Goal: Task Accomplishment & Management: Manage account settings

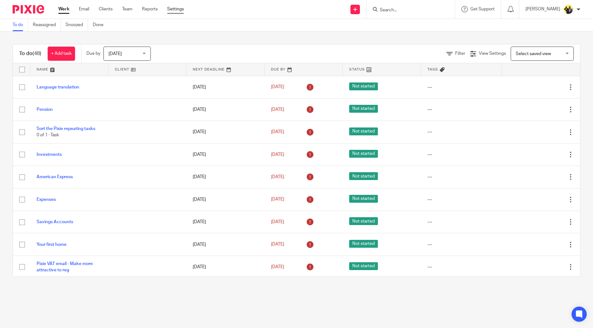
click at [177, 10] on link "Settings" at bounding box center [175, 9] width 17 height 6
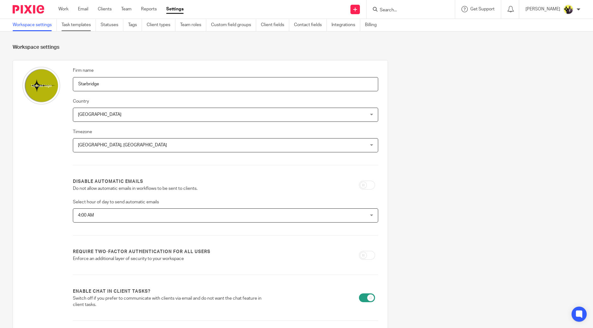
click at [78, 27] on link "Task templates" at bounding box center [78, 25] width 34 height 12
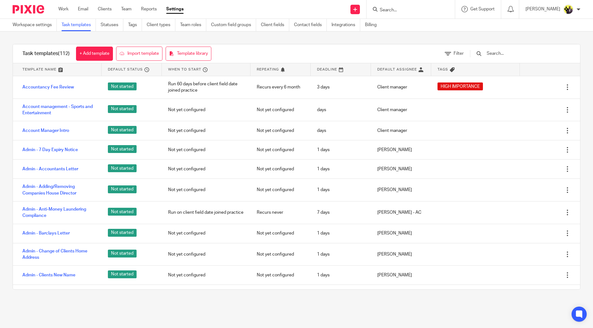
drag, startPoint x: 502, startPoint y: 52, endPoint x: 503, endPoint y: 55, distance: 3.3
click at [502, 53] on input "text" at bounding box center [522, 53] width 73 height 7
click at [511, 55] on input "text" at bounding box center [522, 53] width 73 height 7
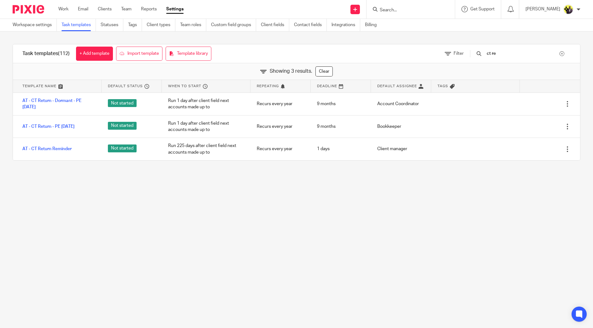
drag, startPoint x: 517, startPoint y: 53, endPoint x: 478, endPoint y: 53, distance: 38.5
click at [478, 53] on div "ct re" at bounding box center [520, 53] width 101 height 7
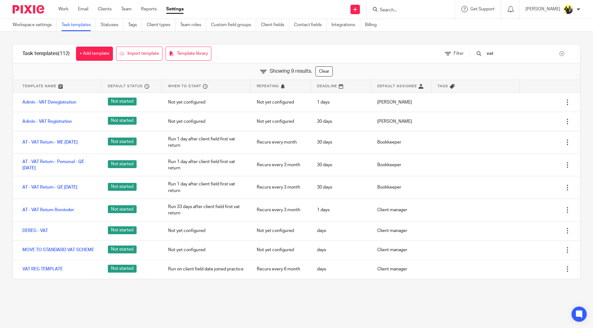
drag, startPoint x: 518, startPoint y: 53, endPoint x: 477, endPoint y: 49, distance: 40.5
click at [479, 49] on div "vat" at bounding box center [516, 53] width 107 height 19
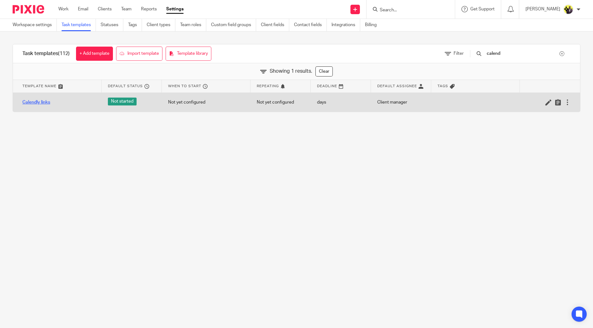
type input "calend"
click at [36, 101] on link "Calendly links" at bounding box center [36, 102] width 28 height 6
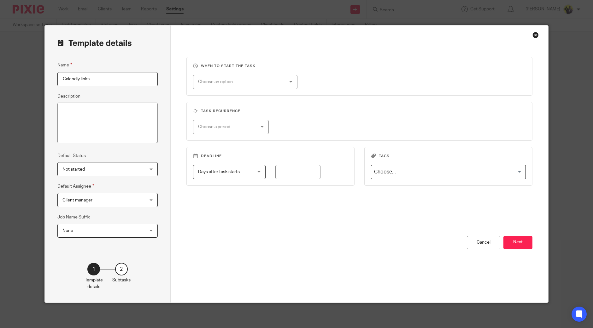
click at [532, 246] on div "When to start the task Choose an option On date Week day Month day On client da…" at bounding box center [359, 164] width 377 height 277
click at [522, 246] on button "Next" at bounding box center [517, 243] width 29 height 14
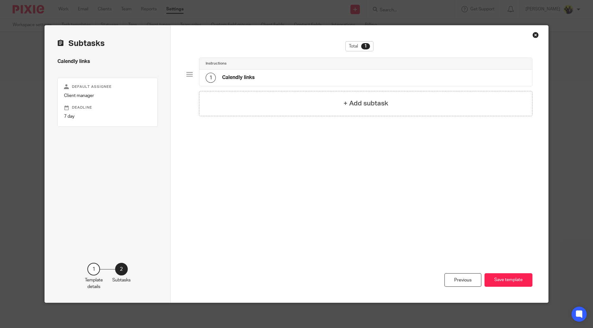
click at [280, 66] on div "Instructions" at bounding box center [365, 63] width 320 height 5
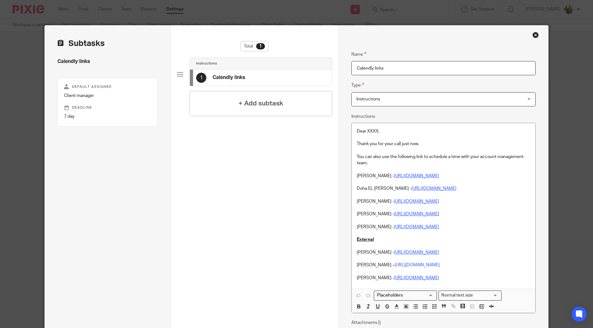
click at [397, 232] on p at bounding box center [442, 233] width 173 height 6
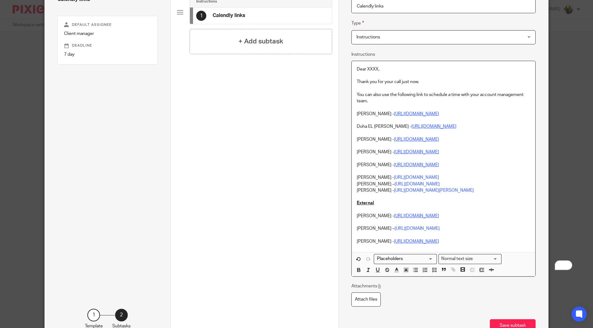
scroll to position [78, 0]
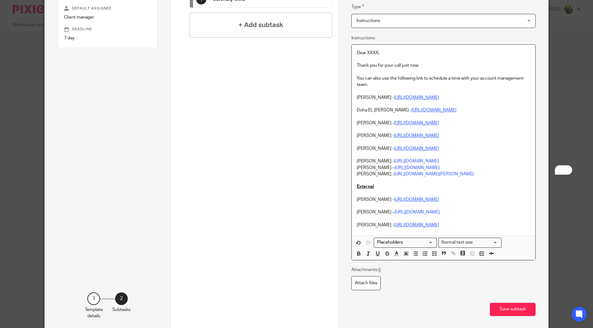
click at [353, 166] on div "Dear XXXX, Thank you for your call just now. You can also use the following lin…" at bounding box center [442, 140] width 183 height 191
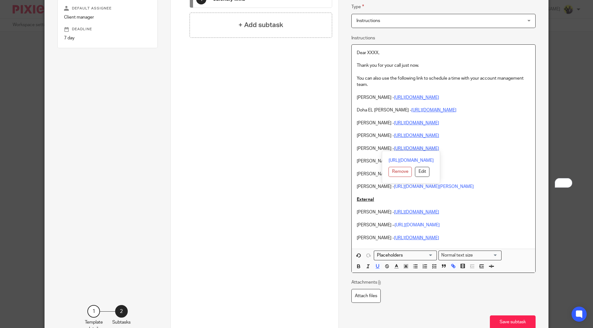
drag, startPoint x: 468, startPoint y: 146, endPoint x: 353, endPoint y: 147, distance: 114.7
click at [356, 147] on p "Netra Pandey - https://calendly.com/meetwithnetra/call" at bounding box center [442, 149] width 173 height 6
copy p "Netra Pandey - https://calendly.com/meetwithnetra/call"
click at [514, 142] on p "To enrich screen reader interactions, please activate Accessibility in Grammarl…" at bounding box center [442, 142] width 173 height 6
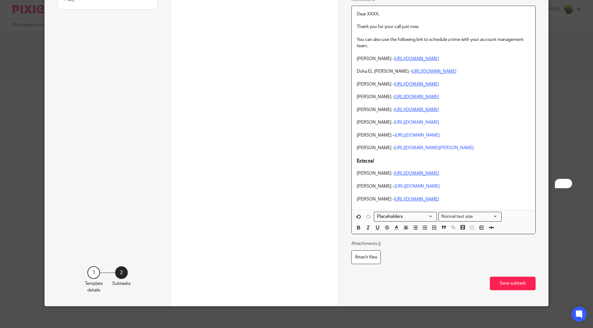
scroll to position [118, 0]
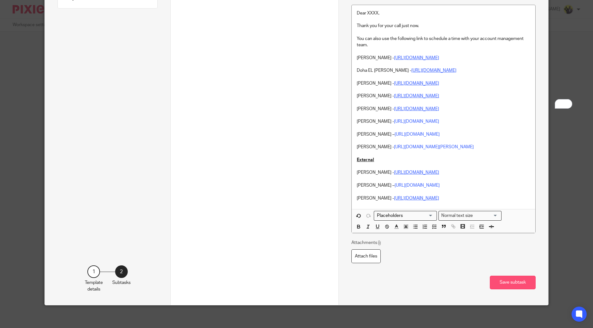
click at [509, 284] on button "Save subtask" at bounding box center [512, 283] width 46 height 14
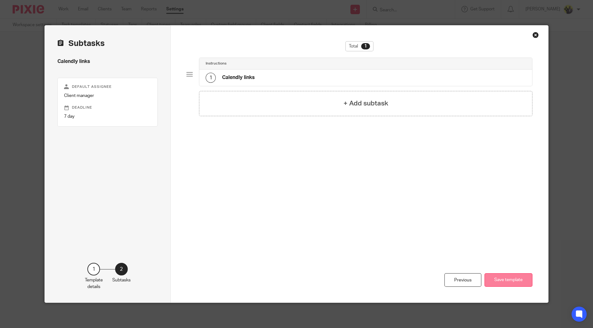
click at [512, 277] on button "Save template" at bounding box center [508, 281] width 48 height 14
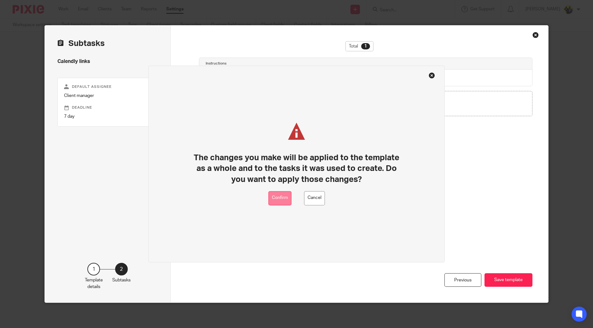
click at [289, 196] on button "Confirm" at bounding box center [279, 198] width 23 height 14
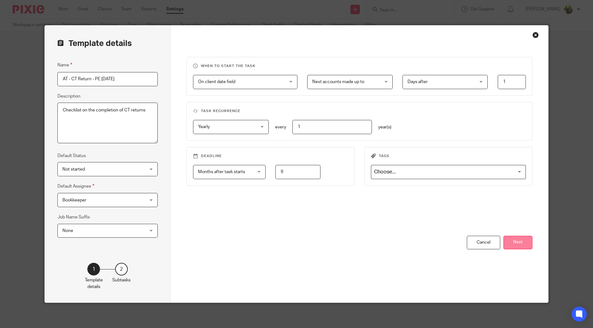
click at [509, 241] on button "Next" at bounding box center [517, 243] width 29 height 14
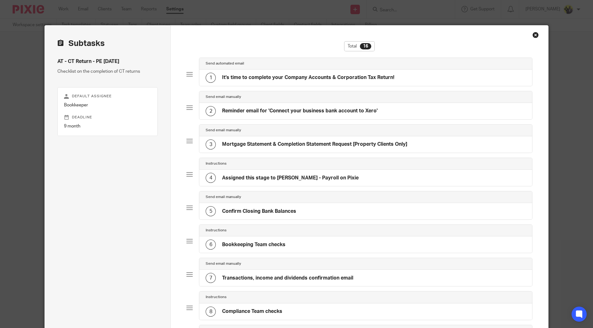
click at [260, 73] on div "1 It's time to complete your Company Accounts & Corporation Tax Return!" at bounding box center [299, 78] width 188 height 10
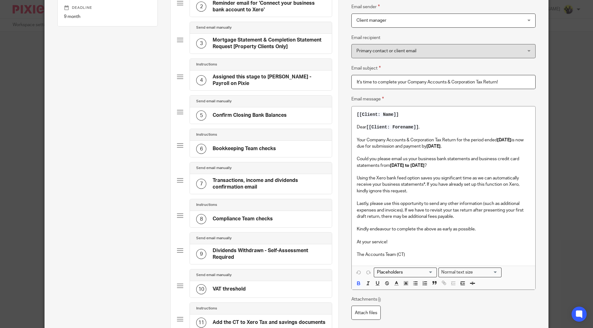
scroll to position [39, 0]
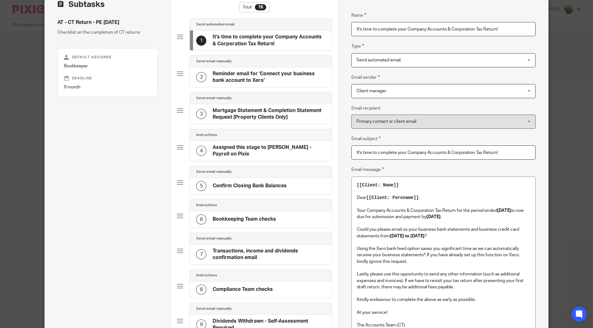
click at [244, 81] on h4 "Reminder email for 'Connect your business bank account to Xero'" at bounding box center [268, 78] width 113 height 14
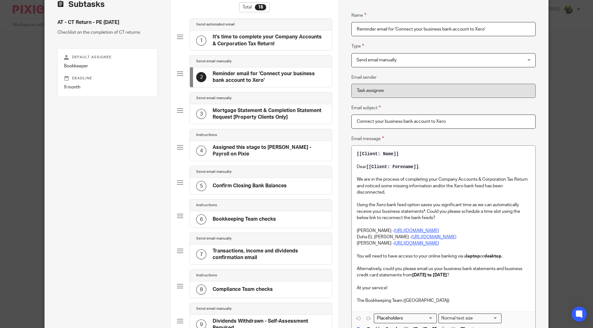
click at [240, 107] on h4 "Mortgage Statement & Completion Statement Request [Property Clients Only]" at bounding box center [268, 114] width 113 height 14
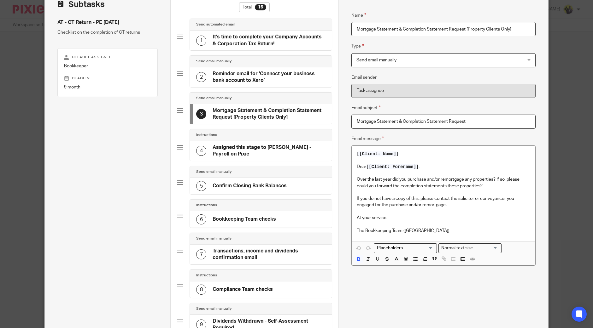
click at [253, 141] on div "4 Assigned this stage to Shubham Jain - Payroll on Pixie" at bounding box center [261, 151] width 142 height 20
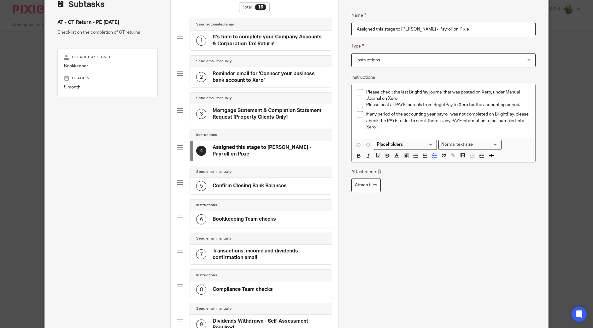
click at [243, 178] on div "5 Confirm Closing Bank Balances" at bounding box center [261, 186] width 142 height 16
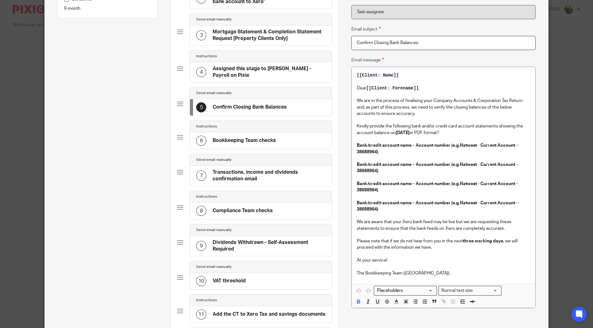
scroll to position [118, 0]
click at [251, 161] on div "Send email manually" at bounding box center [261, 160] width 142 height 12
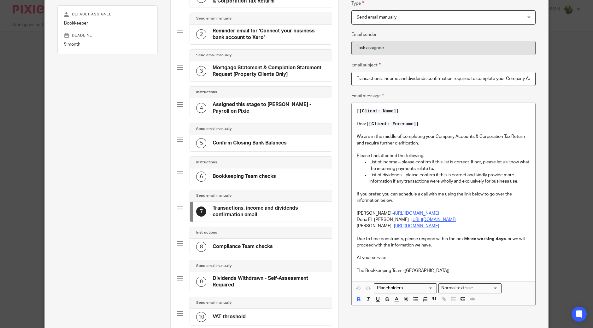
scroll to position [0, 0]
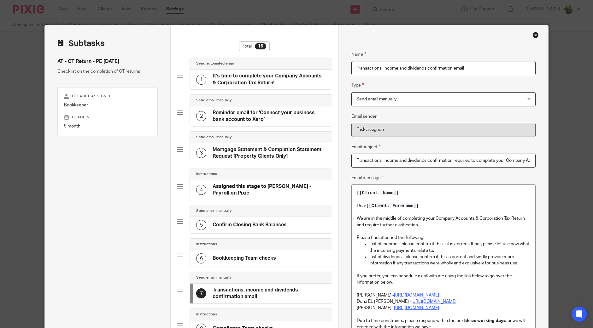
click at [533, 35] on div "Close this dialog window" at bounding box center [535, 35] width 6 height 6
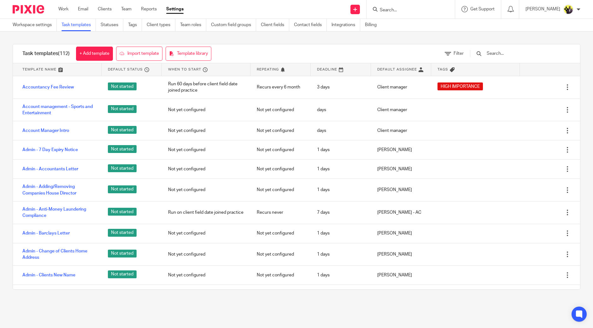
click at [436, 8] on input "Search" at bounding box center [407, 11] width 57 height 6
type input "tax pla"
drag, startPoint x: 506, startPoint y: 48, endPoint x: 507, endPoint y: 51, distance: 3.3
click at [507, 48] on div at bounding box center [516, 53] width 107 height 19
click at [507, 52] on input "text" at bounding box center [522, 53] width 73 height 7
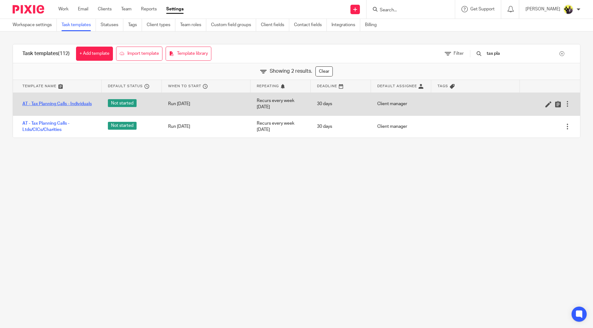
type input "tax pla"
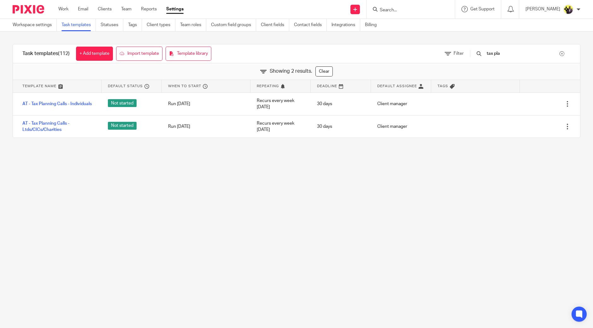
click at [408, 8] on input "Search" at bounding box center [407, 11] width 57 height 6
type input "alt h"
click at [419, 31] on link at bounding box center [431, 27] width 107 height 14
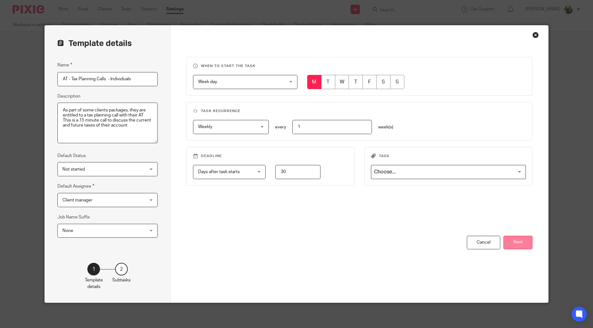
click at [525, 242] on button "Next" at bounding box center [517, 243] width 29 height 14
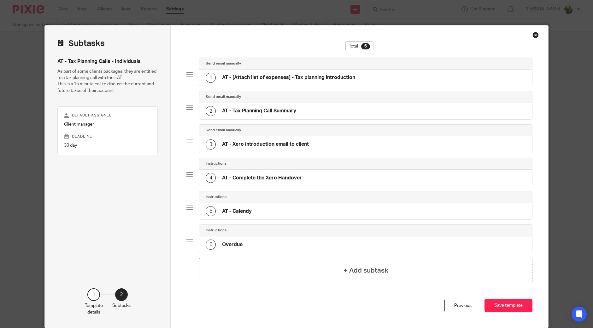
click at [263, 70] on div "1 AT - [Attach list of expenses] - Tax planning introduction" at bounding box center [365, 78] width 333 height 16
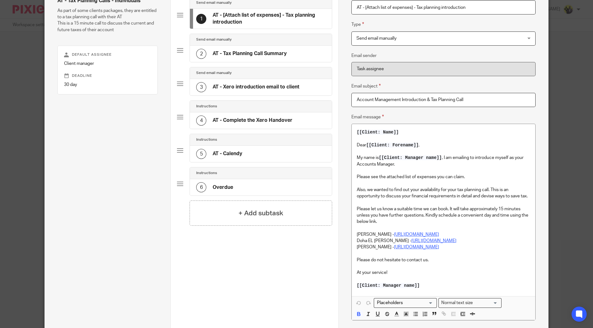
scroll to position [78, 0]
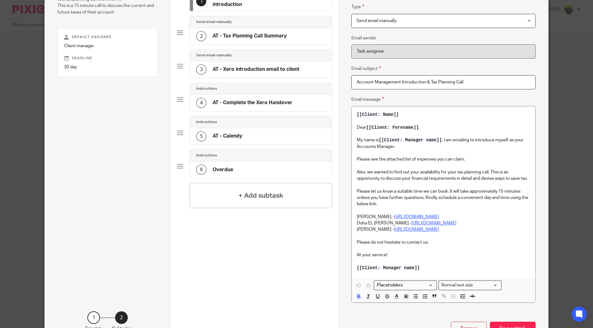
click at [244, 32] on div "2 AT - Tax Planning Call Summary" at bounding box center [241, 36] width 90 height 10
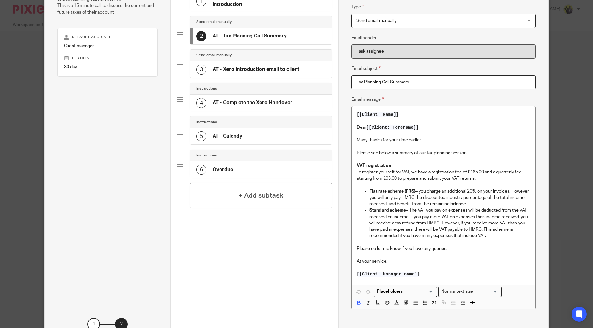
scroll to position [0, 0]
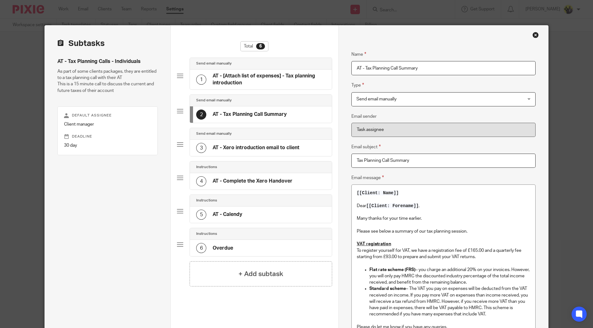
click at [228, 144] on div "3 AT - Xero introduction email to client" at bounding box center [247, 148] width 103 height 10
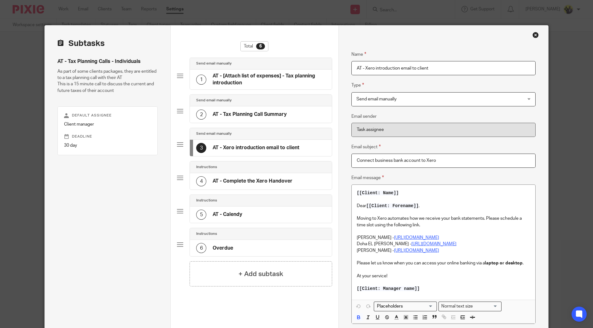
click at [249, 173] on div "4 AT - Complete the Xero Handover" at bounding box center [261, 181] width 142 height 16
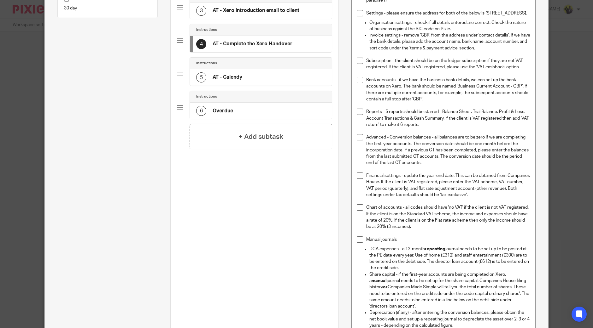
scroll to position [39, 0]
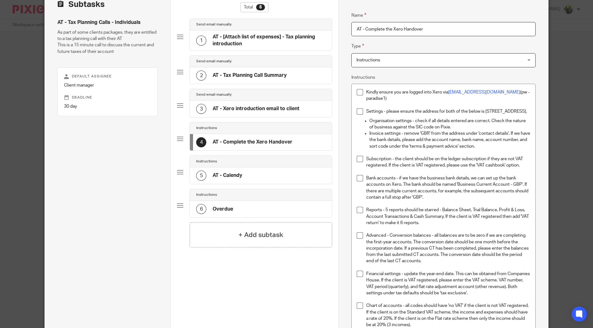
click at [427, 91] on p "Kindly ensure you are logged into Xero via info@1stclassaccounts.co.uk (pw - pa…" at bounding box center [448, 95] width 164 height 13
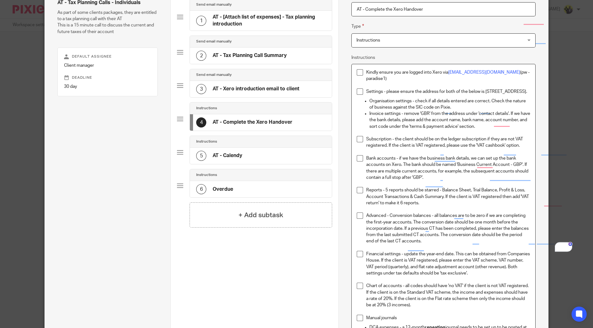
scroll to position [0, 0]
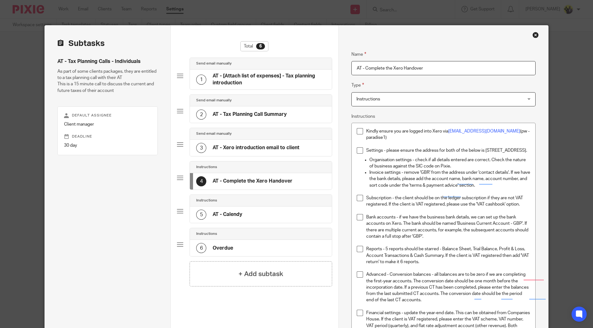
click at [251, 207] on div "5 AT - Calendy" at bounding box center [261, 215] width 142 height 16
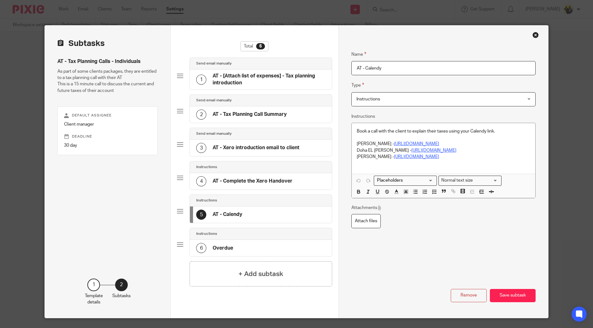
click at [230, 240] on div "6 Overdue" at bounding box center [261, 248] width 142 height 16
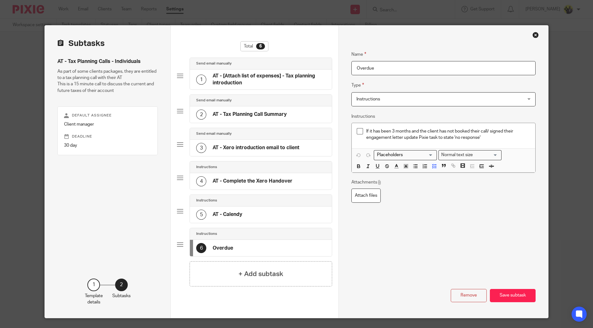
click at [223, 178] on h4 "AT - Complete the Xero Handover" at bounding box center [252, 181] width 80 height 7
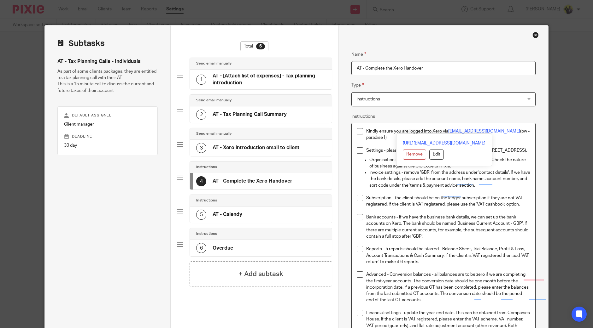
drag, startPoint x: 525, startPoint y: 131, endPoint x: 350, endPoint y: 121, distance: 175.2
click at [351, 121] on div "Name AT - Complete the Xero Handover Type Instructions Instructions Instruction…" at bounding box center [443, 299] width 184 height 516
copy p "Kindly ensure you are logged into Xero via info@startbridge.uk (pw - paradise1)"
click at [466, 131] on link "info@startbridge.uk" at bounding box center [484, 131] width 72 height 4
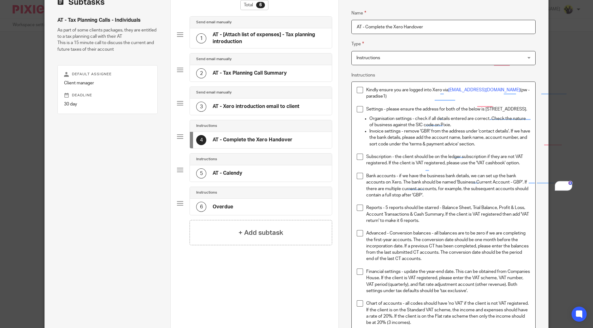
scroll to position [39, 0]
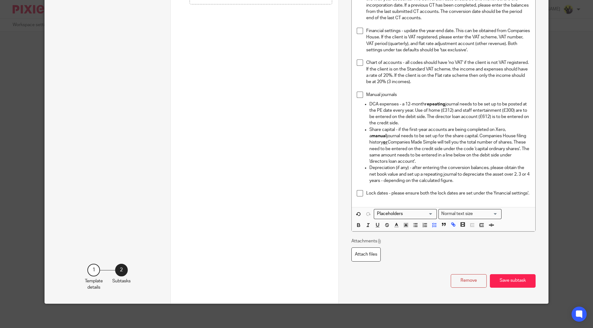
click at [505, 279] on button "Save subtask" at bounding box center [512, 282] width 46 height 14
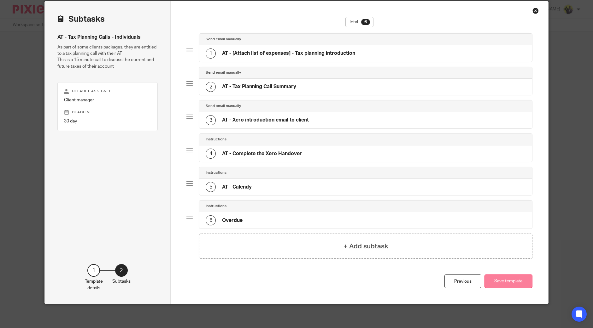
click at [507, 280] on button "Save template" at bounding box center [508, 282] width 48 height 14
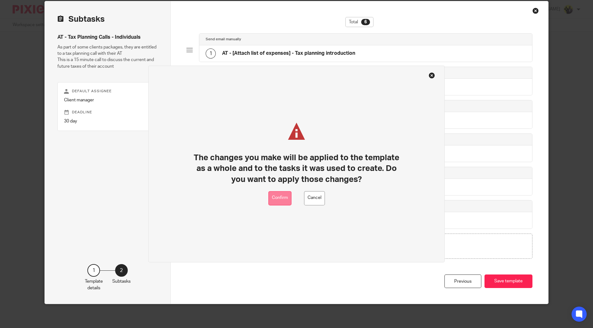
click at [272, 194] on button "Confirm" at bounding box center [279, 198] width 23 height 14
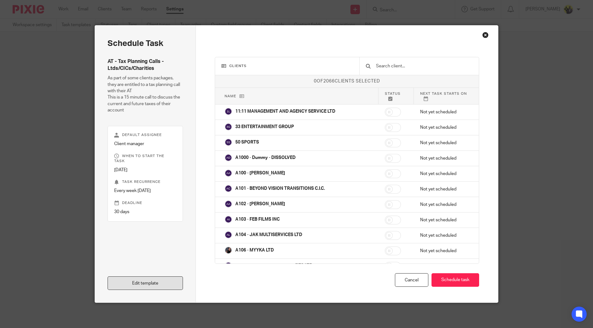
click at [136, 281] on link "Edit template" at bounding box center [144, 284] width 75 height 14
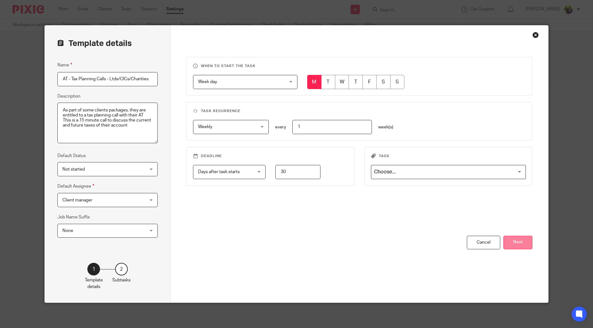
click at [522, 243] on button "Next" at bounding box center [517, 243] width 29 height 14
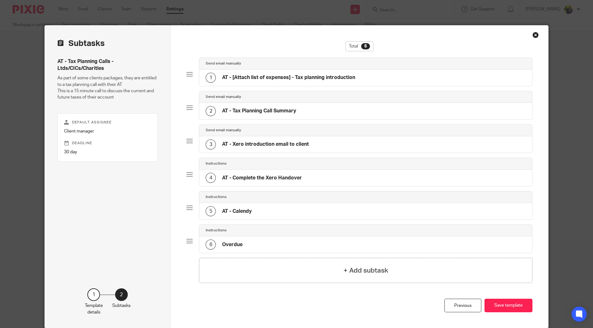
click at [271, 77] on h4 "AT - [Attach list of expenses] - Tax planning introduction" at bounding box center [288, 77] width 133 height 7
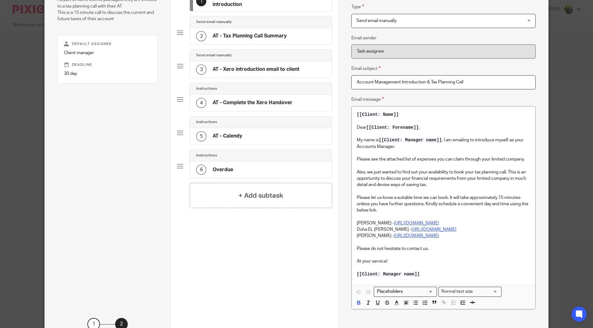
scroll to position [78, 0]
click at [242, 31] on div "2 AT - Tax Planning Call Summary" at bounding box center [241, 36] width 90 height 10
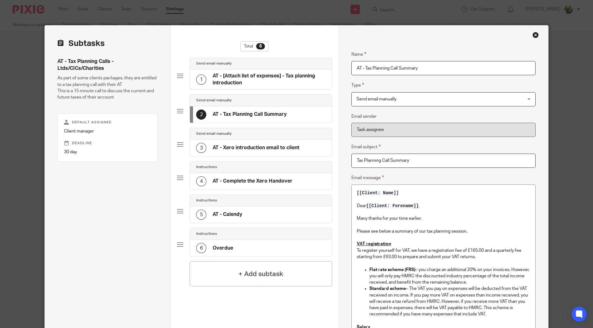
click at [221, 145] on h4 "AT - Xero introduction email to client" at bounding box center [255, 148] width 87 height 7
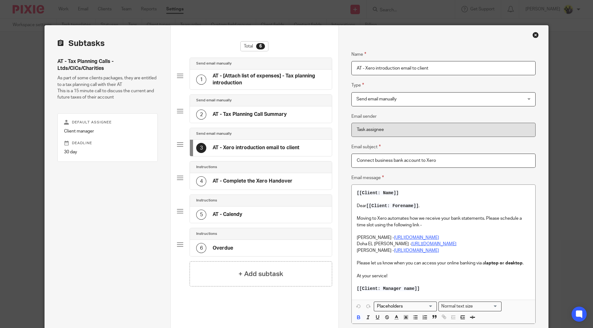
click at [236, 183] on h4 "AT - Complete the Xero Handover" at bounding box center [252, 181] width 80 height 7
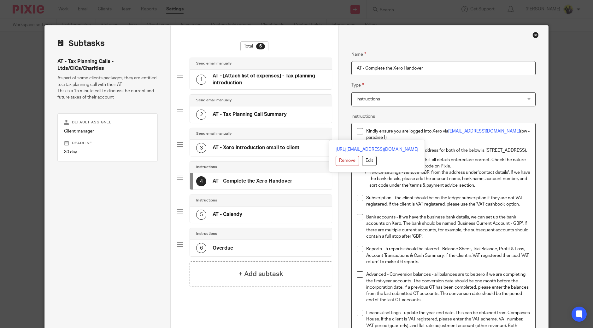
drag, startPoint x: 390, startPoint y: 136, endPoint x: 344, endPoint y: 117, distance: 50.3
click at [344, 117] on div "Name AT - [Attach list of expenses] - Tax planning introduction Type Send email…" at bounding box center [443, 306] width 210 height 561
click at [467, 128] on p "Kindly ensure you are logged into Xero via info@startbridge.uk (pw - paradise1)" at bounding box center [448, 134] width 164 height 13
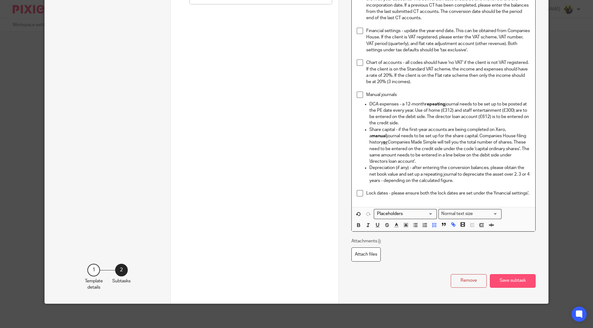
click at [512, 280] on button "Save subtask" at bounding box center [512, 282] width 46 height 14
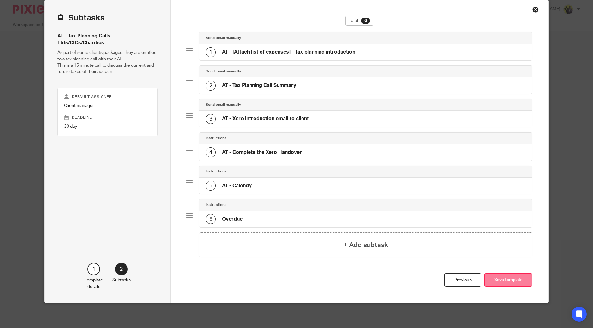
scroll to position [24, 0]
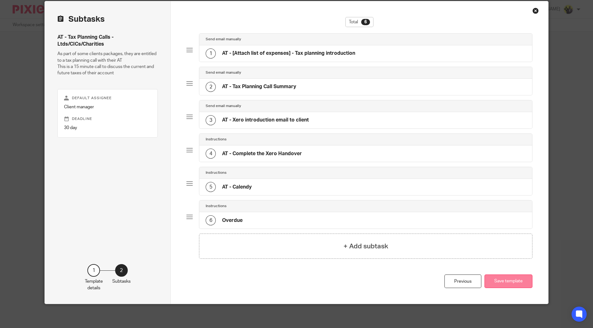
click at [504, 277] on button "Save template" at bounding box center [508, 282] width 48 height 14
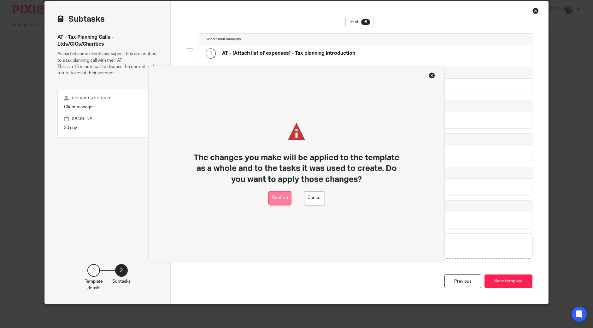
click at [280, 194] on button "Confirm" at bounding box center [279, 198] width 23 height 14
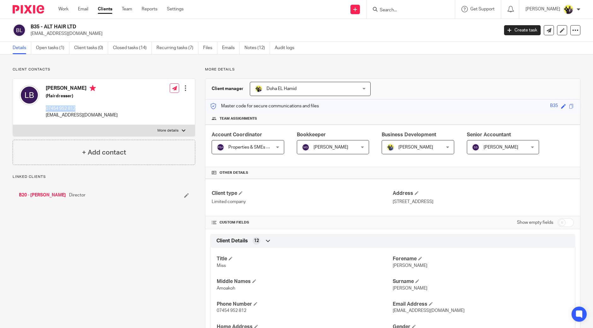
drag, startPoint x: 67, startPoint y: 108, endPoint x: 45, endPoint y: 110, distance: 22.4
click at [45, 110] on div "[PERSON_NAME] (Hairdresser) 07454 952 812 [EMAIL_ADDRESS][DOMAIN_NAME]" at bounding box center [68, 102] width 98 height 40
copy p "07454 952 812"
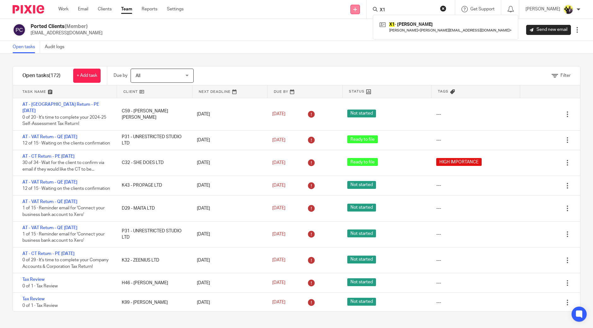
drag, startPoint x: 410, startPoint y: 9, endPoint x: 367, endPoint y: 5, distance: 43.4
click at [367, 5] on div "Send new email Create task Add client Request signature X1 X1 - ANA XHEMALAJ An…" at bounding box center [393, 9] width 400 height 19
type input "alt h"
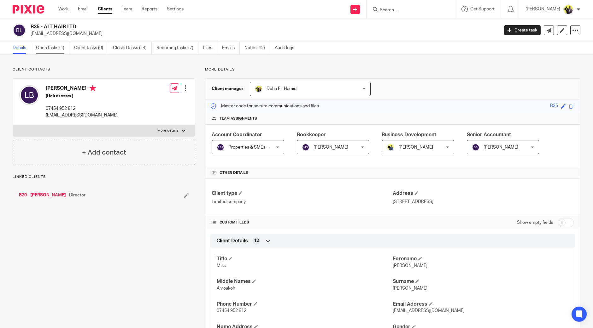
click at [55, 50] on link "Open tasks (1)" at bounding box center [52, 48] width 33 height 12
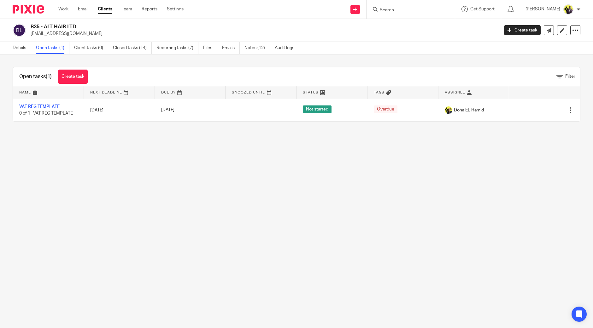
click at [106, 143] on main "B35 - ALT HAIR LTD [EMAIL_ADDRESS][DOMAIN_NAME] Create task Update from Compani…" at bounding box center [296, 164] width 593 height 328
click at [76, 73] on link "Create task" at bounding box center [73, 77] width 30 height 14
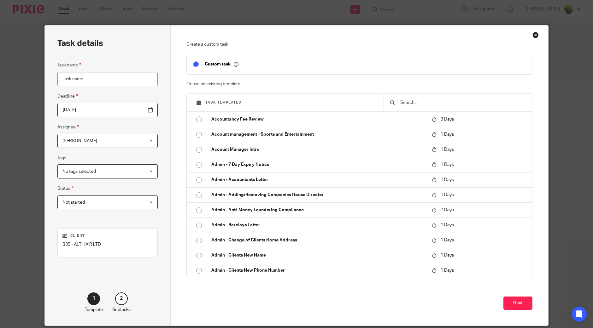
click at [419, 107] on div at bounding box center [457, 103] width 149 height 18
click at [429, 110] on div at bounding box center [457, 103] width 149 height 18
click at [409, 104] on input "text" at bounding box center [462, 102] width 126 height 7
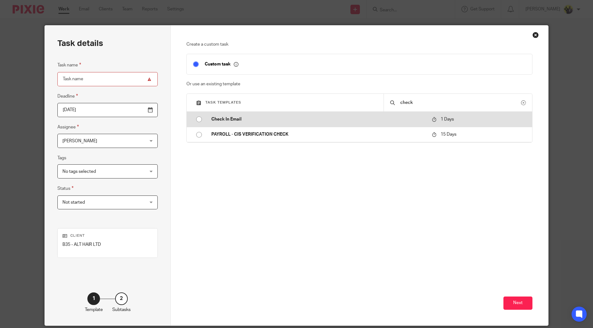
type input "check"
click at [222, 124] on td "Check In Email" at bounding box center [316, 119] width 223 height 15
type input "[DATE]"
type input "Check In Email"
checkbox input "false"
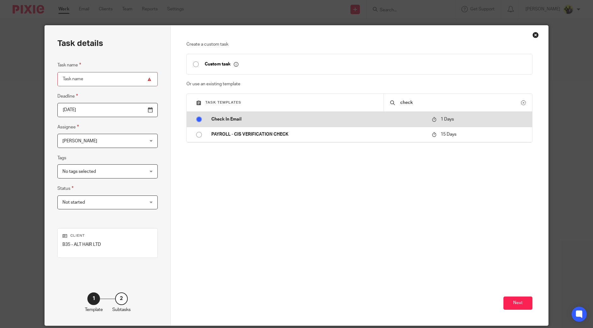
radio input "true"
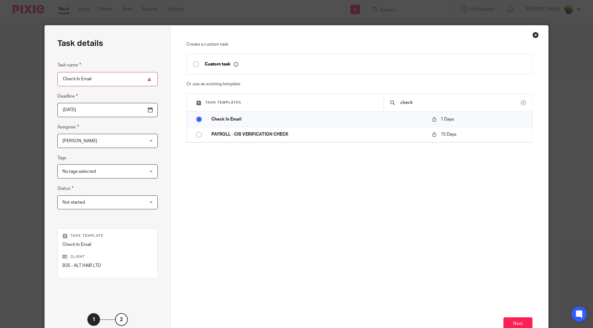
click at [108, 141] on span "[PERSON_NAME]" at bounding box center [100, 140] width 76 height 13
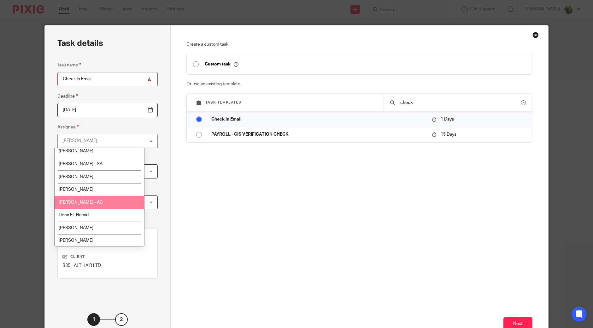
scroll to position [157, 0]
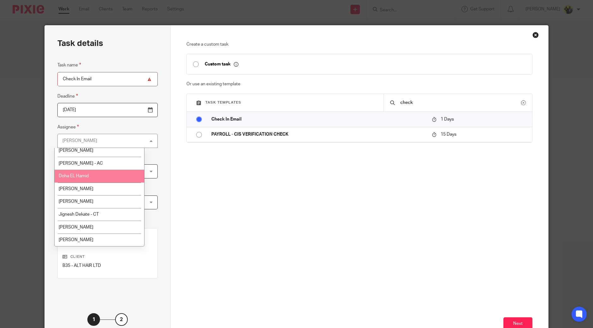
click at [89, 177] on span "Doha EL Hamid" at bounding box center [74, 176] width 30 height 4
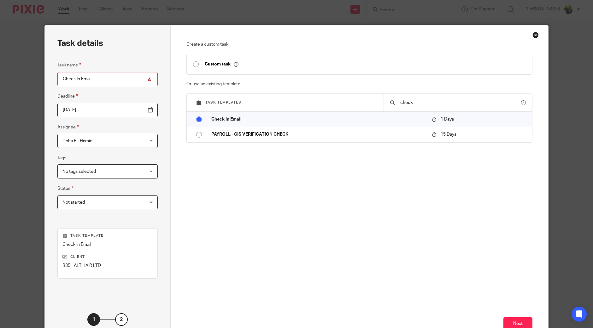
click at [93, 198] on span "Not started" at bounding box center [100, 202] width 76 height 13
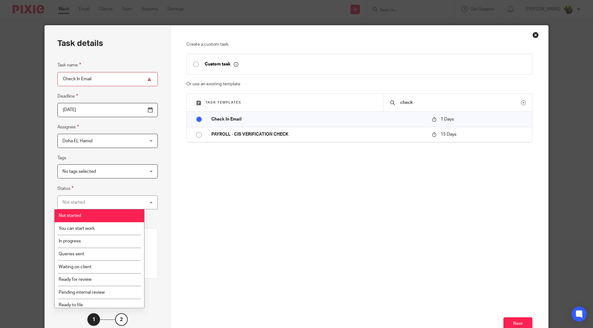
click at [131, 188] on fieldset "Status Not started Not started Not started You can start work In progress Queri…" at bounding box center [107, 197] width 100 height 25
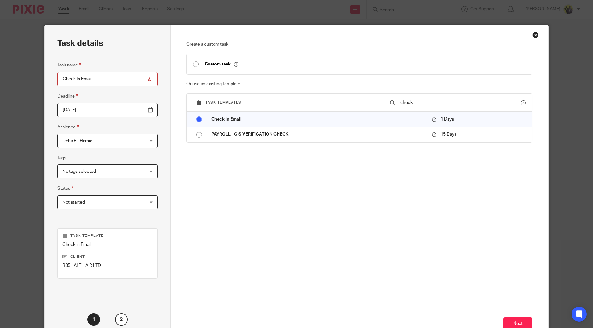
click at [119, 174] on span "No tags selected" at bounding box center [100, 171] width 76 height 13
click at [97, 182] on li "HIGH IMPORTANCE" at bounding box center [100, 185] width 90 height 13
checkbox input "true"
click at [154, 174] on div "Task details Task name Check In Email Deadline 2025-10-14 Assignee Doha EL Hami…" at bounding box center [108, 186] width 126 height 321
click at [113, 112] on input "2025-10-14" at bounding box center [107, 110] width 100 height 14
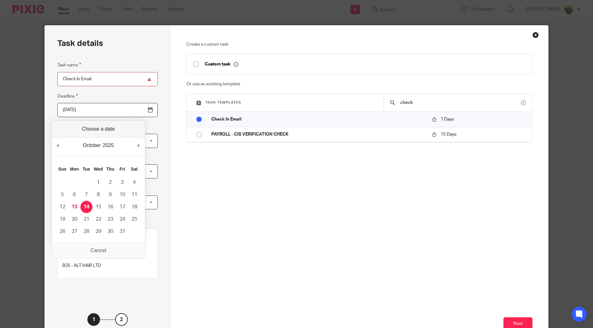
click at [138, 150] on div "October January February March April May June July August September October Nov…" at bounding box center [98, 147] width 93 height 18
type input "2025-11-03"
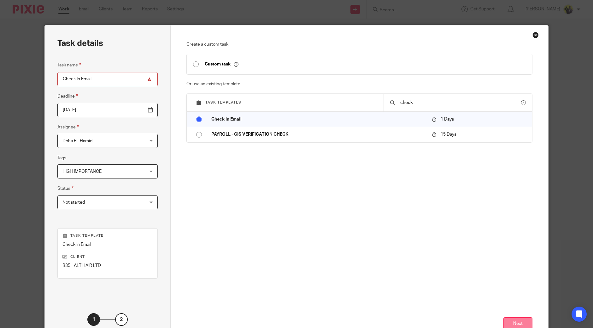
click at [513, 321] on button "Next" at bounding box center [517, 325] width 29 height 14
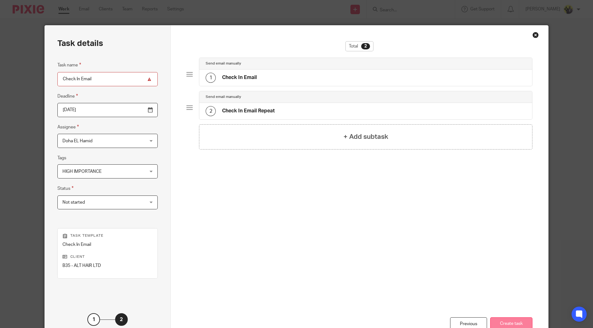
click at [512, 323] on button "Create task" at bounding box center [511, 325] width 42 height 14
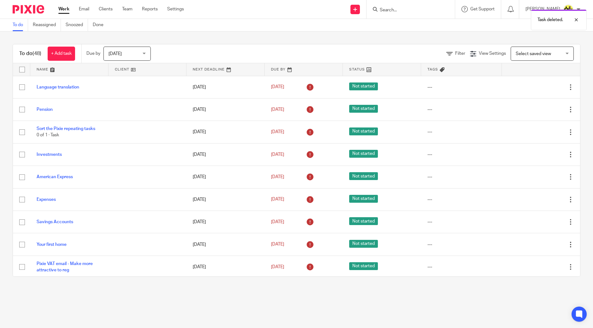
click at [413, 11] on div "Task deleted." at bounding box center [441, 18] width 290 height 24
click at [575, 18] on div at bounding box center [571, 20] width 17 height 8
click at [404, 10] on input "Search" at bounding box center [407, 11] width 57 height 6
type input "b35"
click at [416, 25] on link at bounding box center [431, 27] width 107 height 14
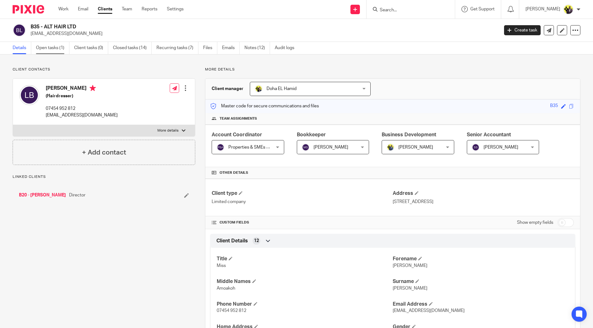
click at [49, 49] on link "Open tasks (1)" at bounding box center [52, 48] width 33 height 12
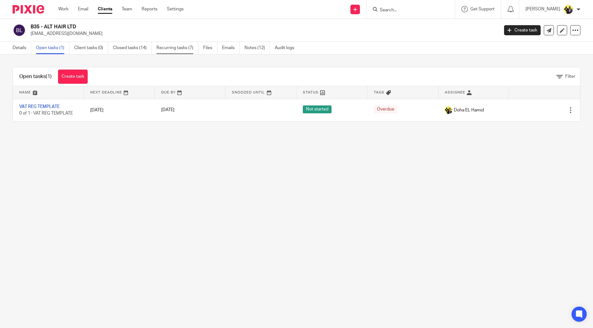
click at [175, 49] on link "Recurring tasks (7)" at bounding box center [177, 48] width 42 height 12
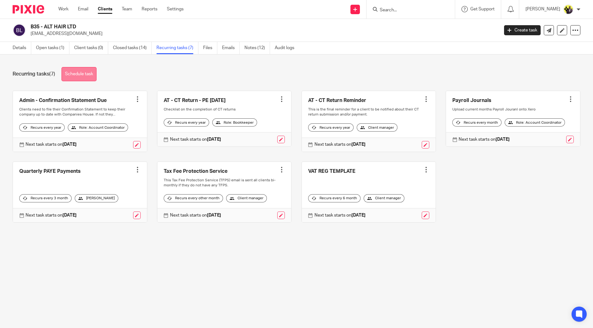
click at [76, 77] on link "Schedule task" at bounding box center [78, 74] width 35 height 14
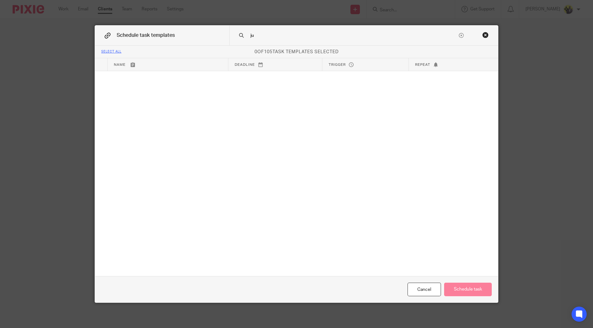
type input "j"
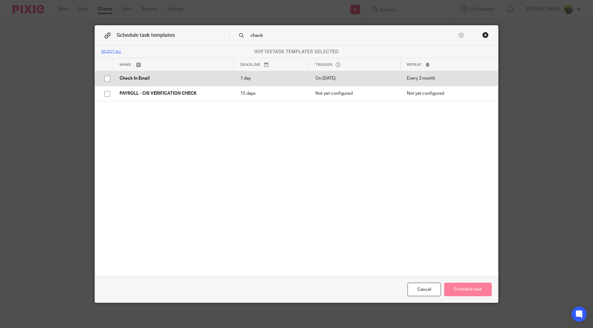
type input "check"
click at [103, 77] on input "checkbox" at bounding box center [107, 79] width 12 height 12
checkbox input "true"
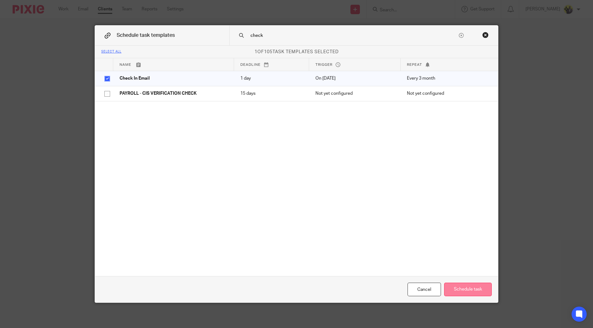
click at [458, 291] on button "Schedule task" at bounding box center [468, 290] width 48 height 14
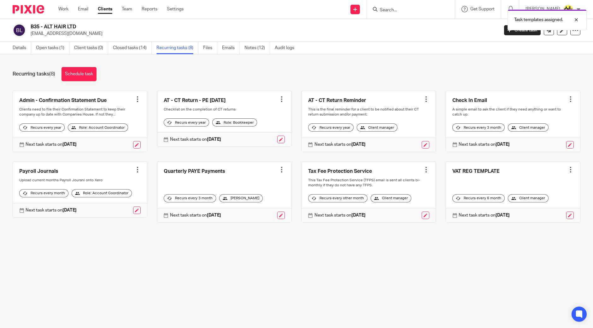
click at [567, 101] on div at bounding box center [570, 99] width 6 height 6
click at [535, 131] on button "Recalculate schedule" at bounding box center [535, 131] width 50 height 8
click at [567, 97] on div at bounding box center [570, 99] width 6 height 6
click at [561, 151] on div "Next task starts on [DATE]" at bounding box center [513, 145] width 134 height 14
click at [566, 149] on link at bounding box center [570, 145] width 8 height 8
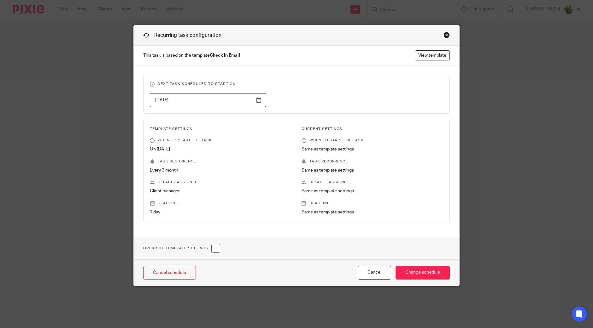
click at [217, 249] on input "checkbox" at bounding box center [215, 248] width 9 height 9
checkbox input "true"
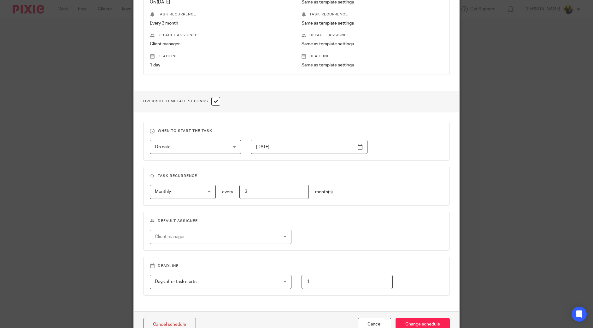
scroll to position [157, 0]
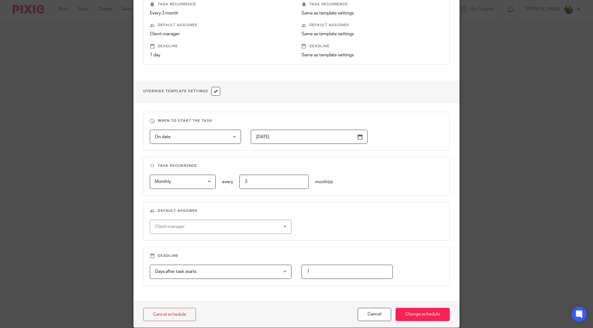
drag, startPoint x: 278, startPoint y: 181, endPoint x: 215, endPoint y: 180, distance: 63.7
click at [219, 181] on div "Monthly Monthly No repeat Weekly Monthly Yearly monthly every 3 month(s)" at bounding box center [291, 182] width 303 height 14
type input "1"
drag, startPoint x: 418, startPoint y: 314, endPoint x: 416, endPoint y: 311, distance: 3.2
click at [418, 313] on input "Change schedule" at bounding box center [422, 315] width 54 height 14
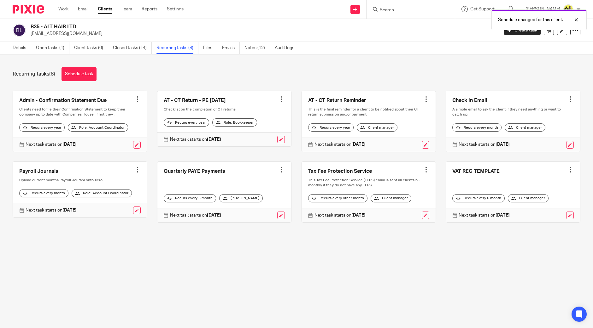
click at [480, 104] on link at bounding box center [513, 121] width 134 height 61
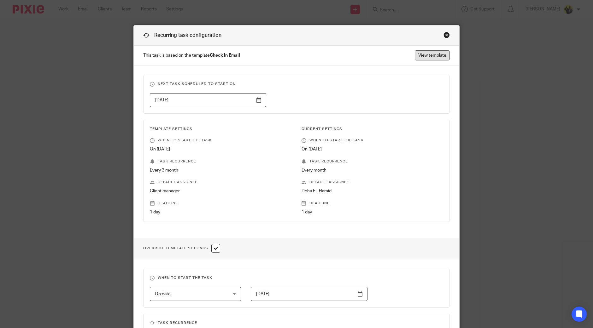
click at [435, 59] on link "View template" at bounding box center [431, 55] width 35 height 10
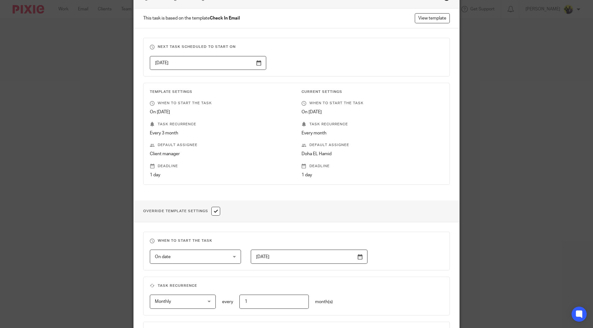
scroll to position [181, 0]
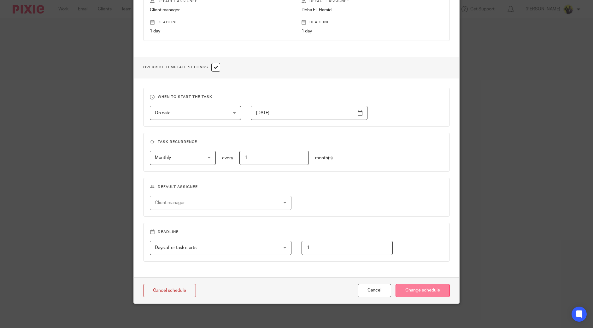
click at [408, 289] on input "Change schedule" at bounding box center [422, 291] width 54 height 14
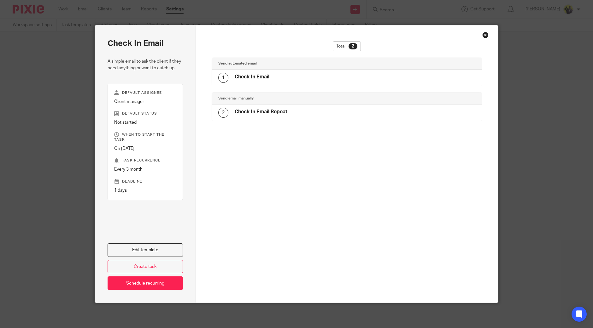
click at [279, 70] on div "1 Check In Email" at bounding box center [347, 78] width 270 height 16
click at [236, 73] on div "1 Check In Email" at bounding box center [243, 78] width 51 height 10
click at [141, 247] on link "Edit template" at bounding box center [144, 251] width 75 height 14
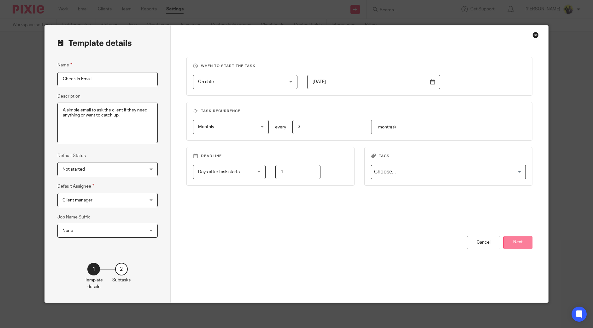
click at [518, 240] on button "Next" at bounding box center [517, 243] width 29 height 14
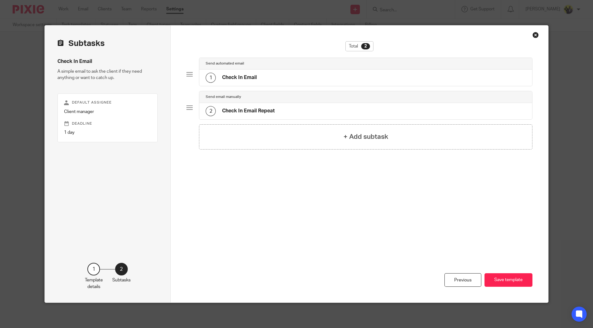
click at [261, 76] on div "1 Check In Email" at bounding box center [365, 78] width 333 height 16
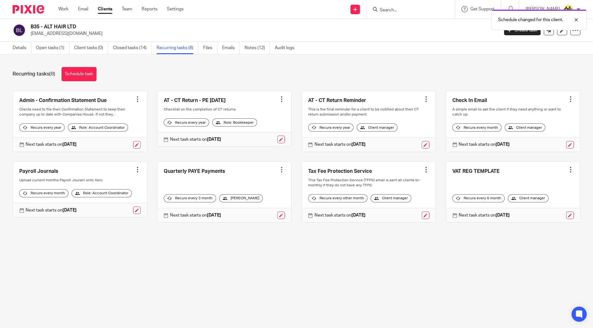
drag, startPoint x: 79, startPoint y: 25, endPoint x: 32, endPoint y: 24, distance: 47.0
click at [32, 24] on h2 "B35 - ALT HAIR LTD" at bounding box center [216, 27] width 371 height 7
copy h2 "B35 - ALT HAIR LTD"
